Goal: Register for event/course

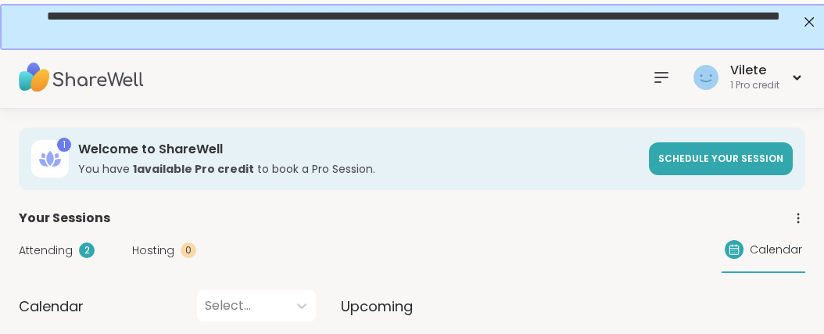
drag, startPoint x: 827, startPoint y: 36, endPoint x: 785, endPoint y: 11, distance: 49.0
click at [655, 75] on icon at bounding box center [661, 77] width 13 height 9
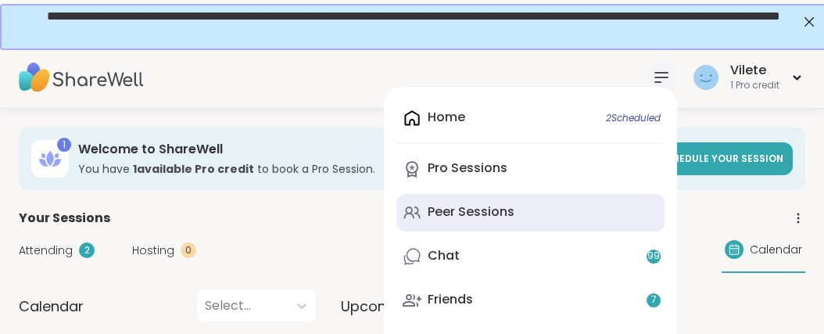
click at [452, 220] on div "Peer Sessions" at bounding box center [470, 211] width 87 height 17
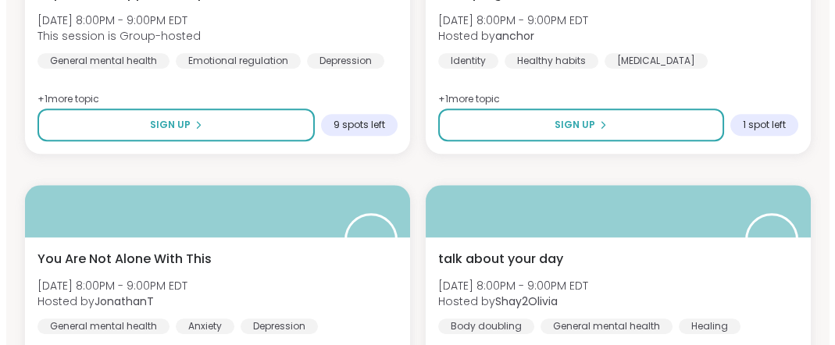
scroll to position [2316, 0]
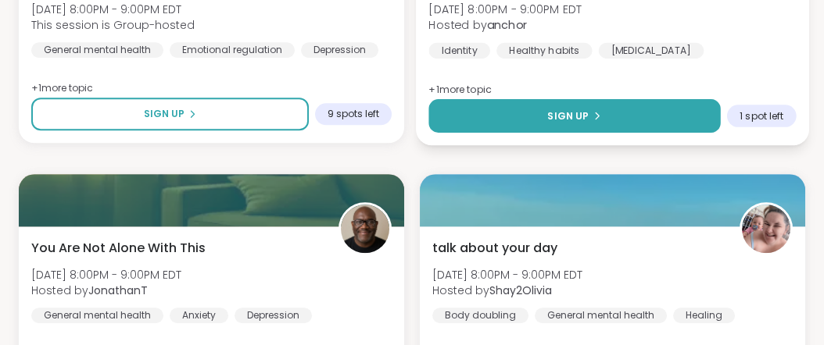
click at [580, 123] on div "Sign Up" at bounding box center [574, 116] width 54 height 14
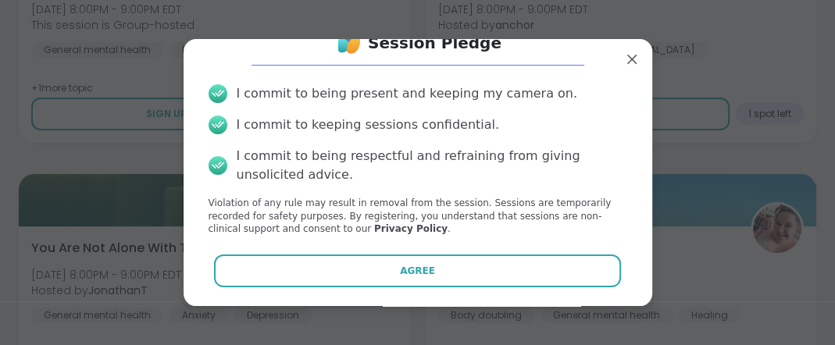
scroll to position [112, 0]
click at [627, 288] on div "Session Pledge I commit to being present and keeping my camera on. I commit to …" at bounding box center [418, 172] width 469 height 267
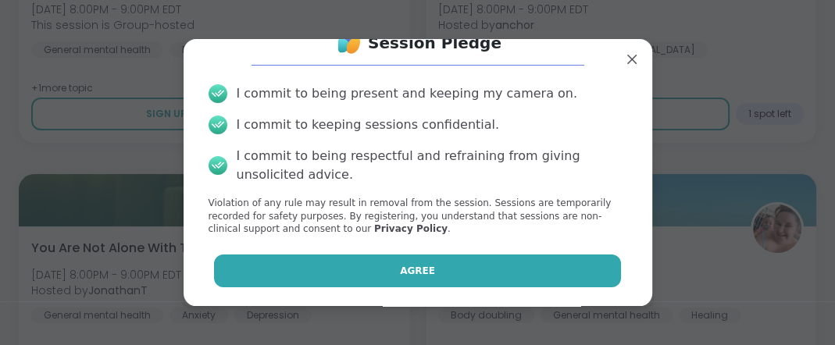
click at [441, 268] on button "Agree" at bounding box center [417, 271] width 407 height 33
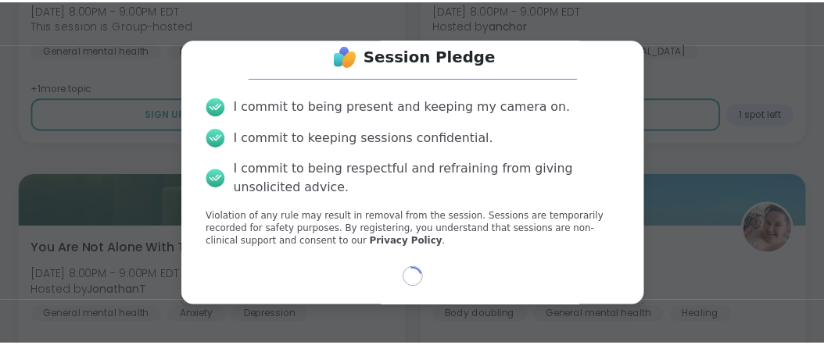
scroll to position [99, 0]
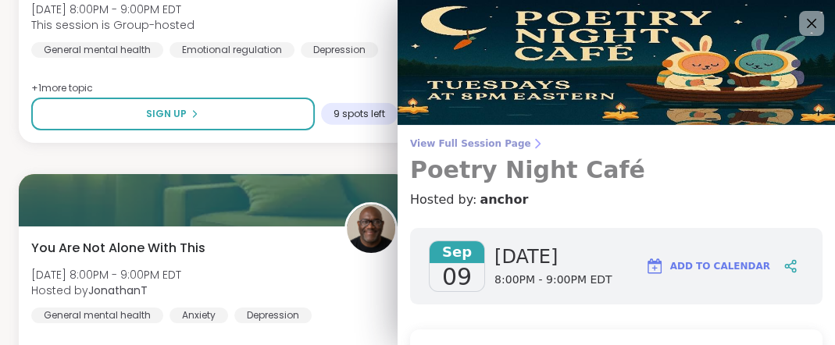
click at [506, 148] on span "View Full Session Page" at bounding box center [616, 144] width 413 height 13
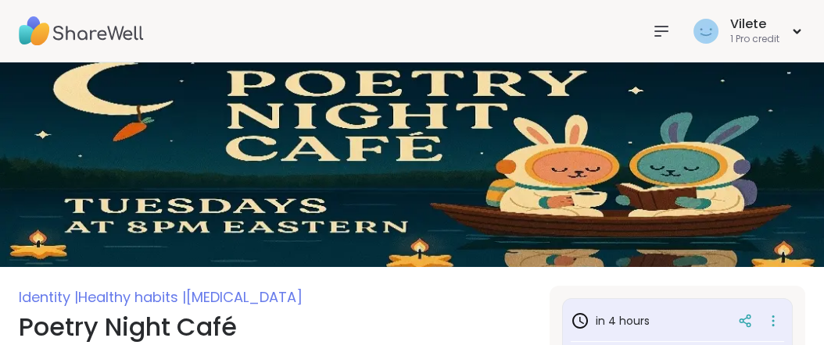
click at [655, 30] on icon at bounding box center [661, 31] width 13 height 9
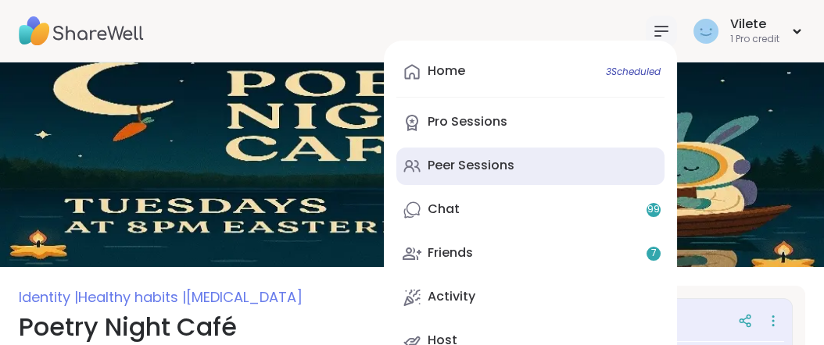
click at [438, 174] on div "Peer Sessions" at bounding box center [470, 165] width 87 height 17
type textarea "*"
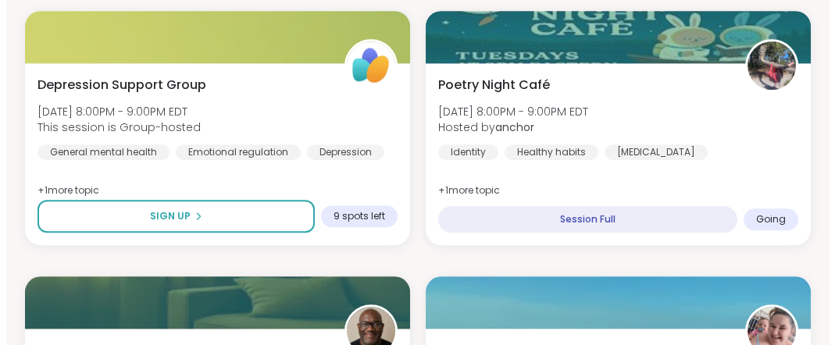
scroll to position [2275, 0]
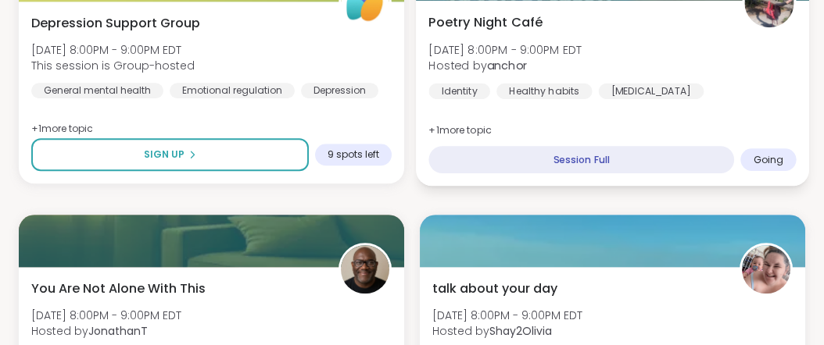
click at [753, 166] on span "Going" at bounding box center [768, 159] width 30 height 13
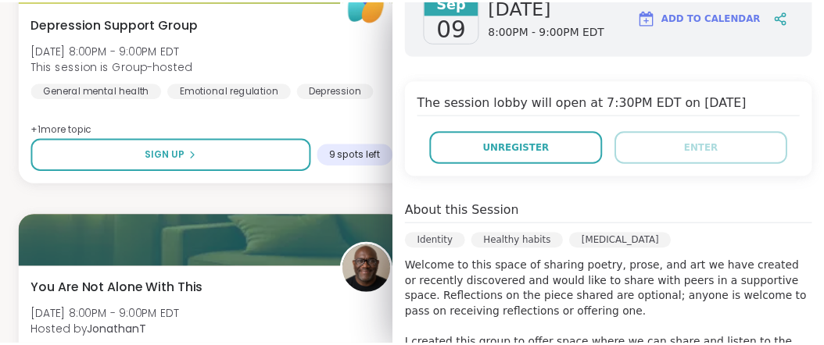
scroll to position [252, 0]
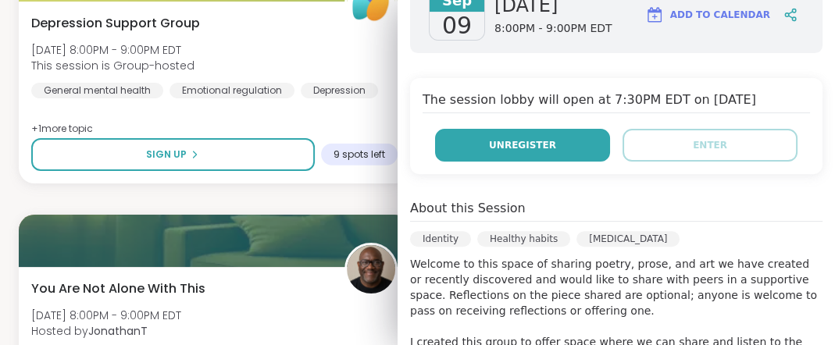
click at [546, 162] on button "Unregister" at bounding box center [522, 145] width 175 height 33
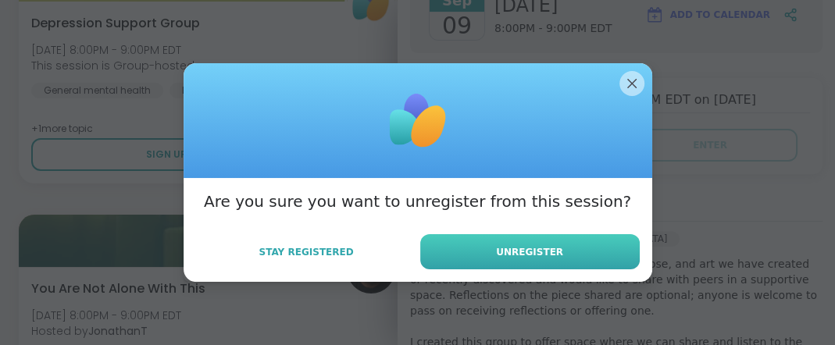
click at [496, 259] on span "Unregister" at bounding box center [529, 252] width 67 height 14
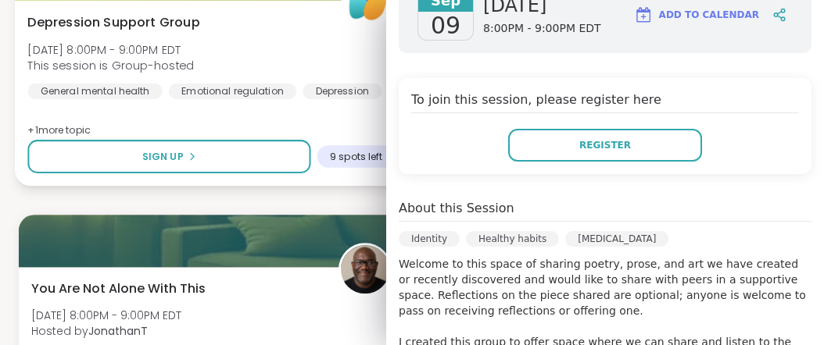
click at [332, 98] on div "[MEDICAL_DATA] Support Group [DATE] 8:00PM - 9:00PM EDT This session is Group-h…" at bounding box center [210, 56] width 367 height 86
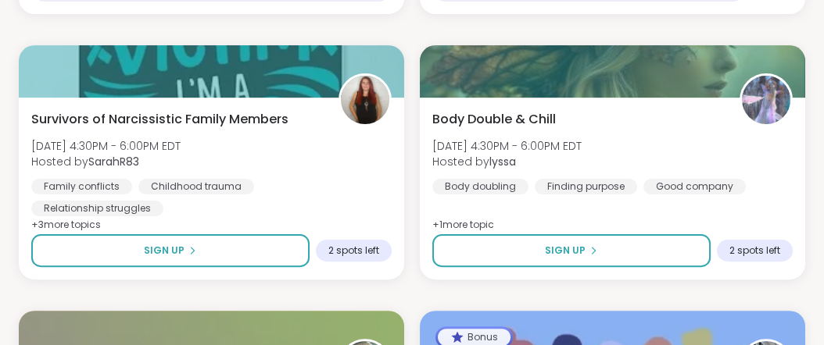
scroll to position [0, 0]
